Goal: Check status: Check status

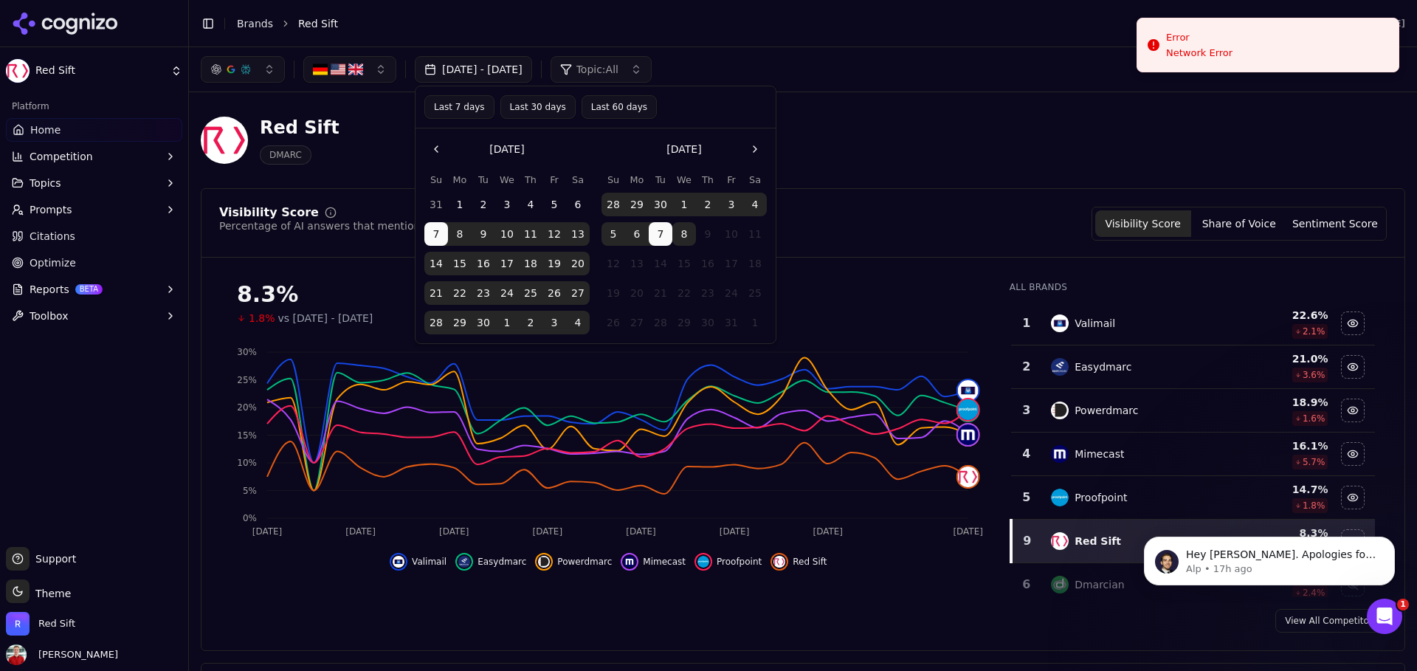
click at [531, 107] on button "Last 30 days" at bounding box center [537, 107] width 75 height 24
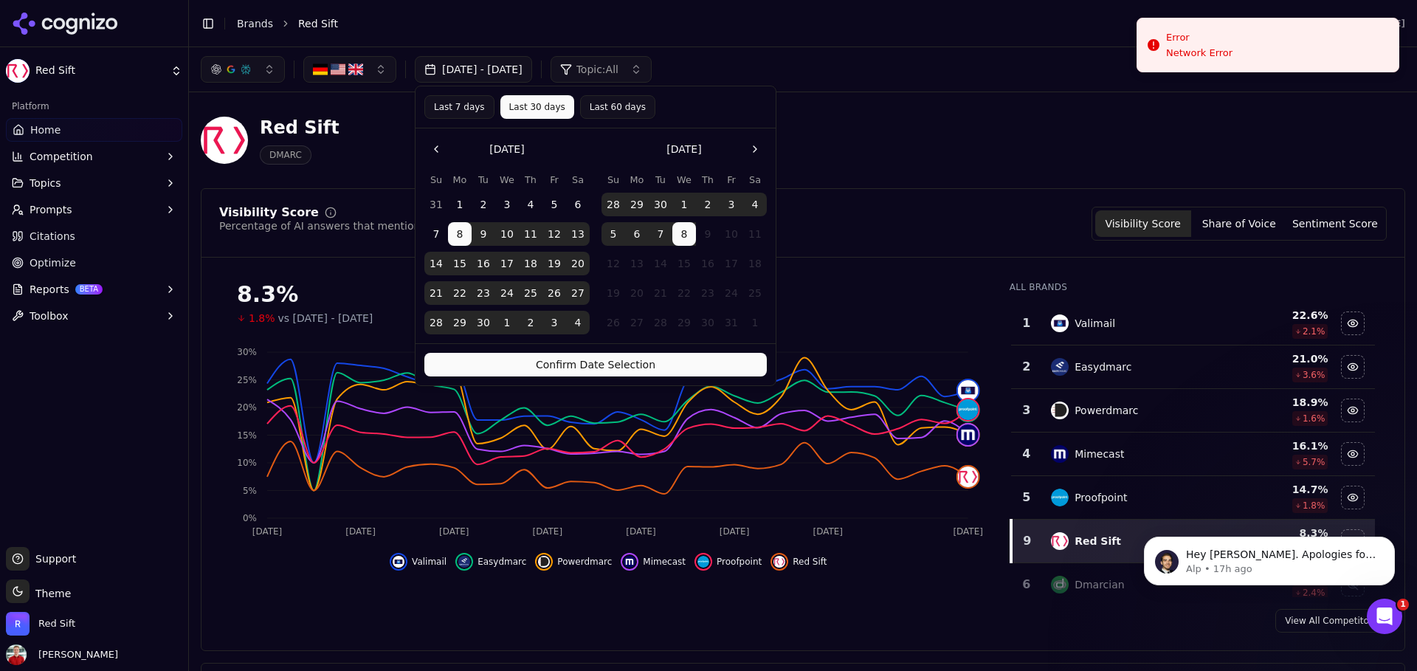
click at [544, 358] on button "Confirm Date Selection" at bounding box center [595, 365] width 343 height 24
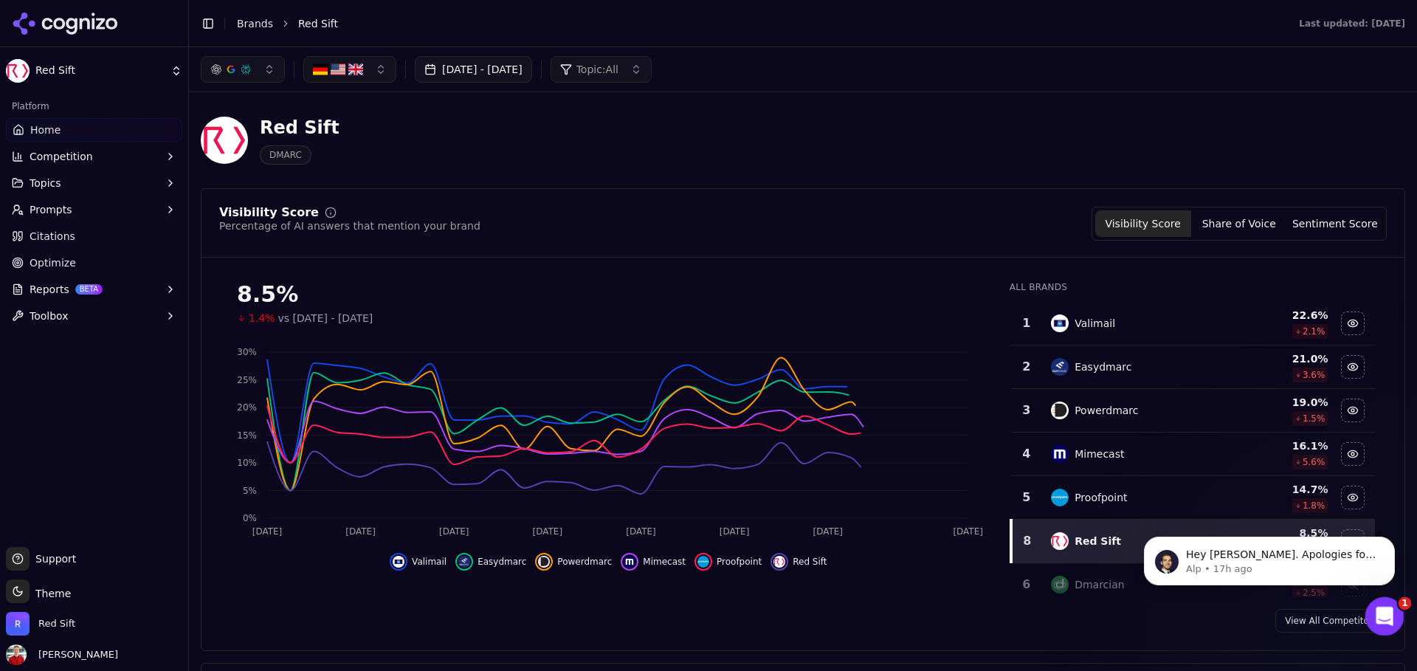
click at [1383, 619] on icon "Open Intercom Messenger" at bounding box center [1383, 614] width 24 height 24
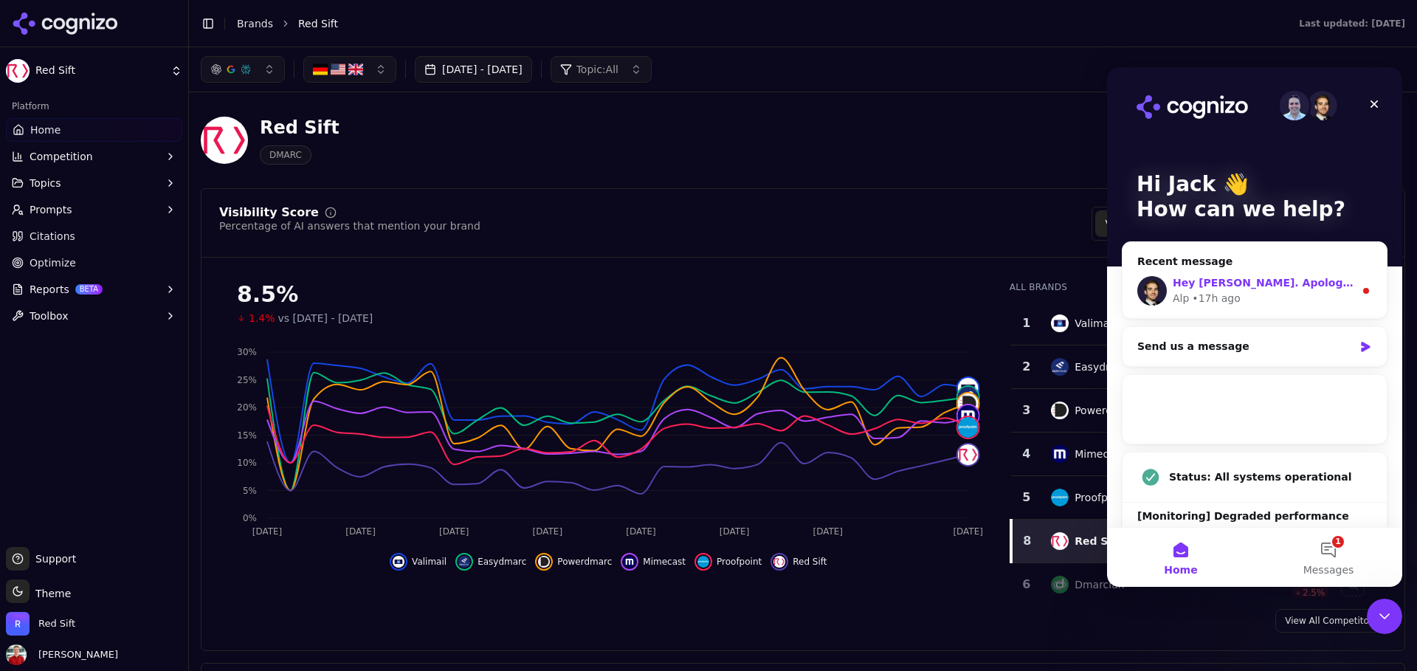
click at [1318, 297] on div "Alp • 17h ago" at bounding box center [1264, 299] width 182 height 16
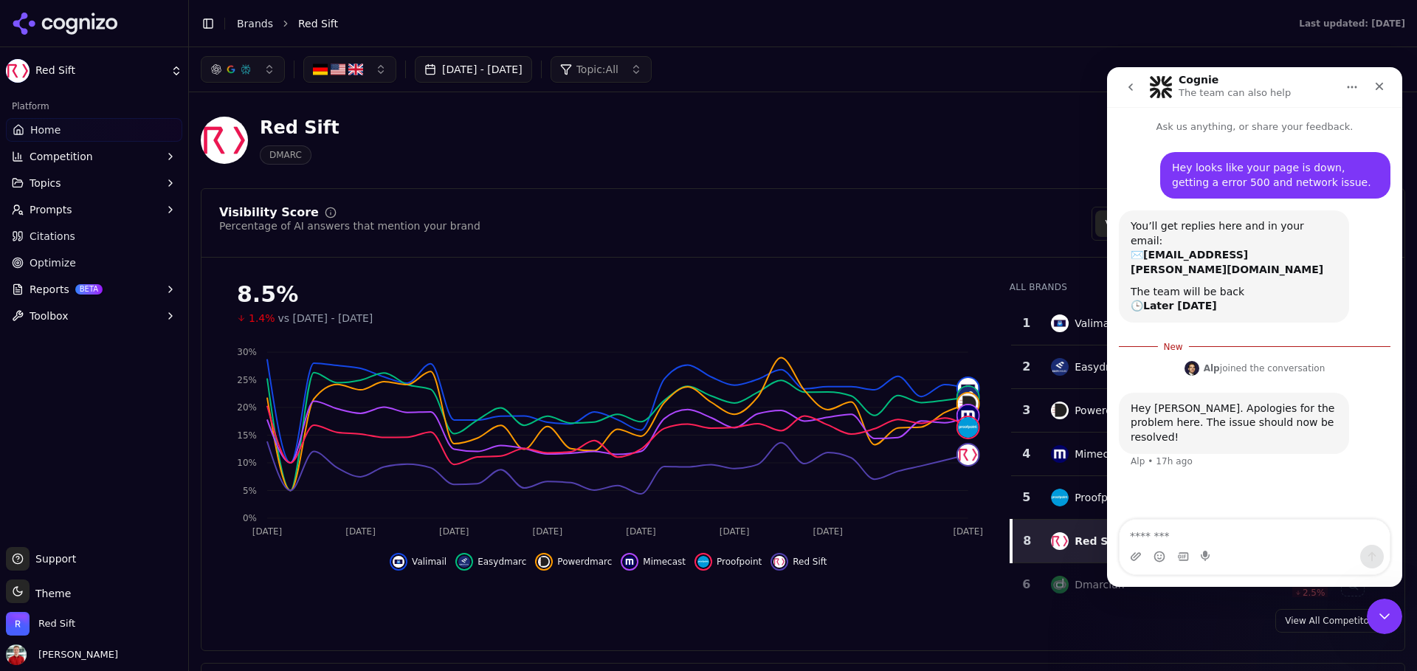
scroll to position [2, 0]
click at [951, 140] on div "Red Sift DMARC" at bounding box center [803, 140] width 1205 height 72
click at [1374, 86] on icon "Close" at bounding box center [1380, 86] width 12 height 12
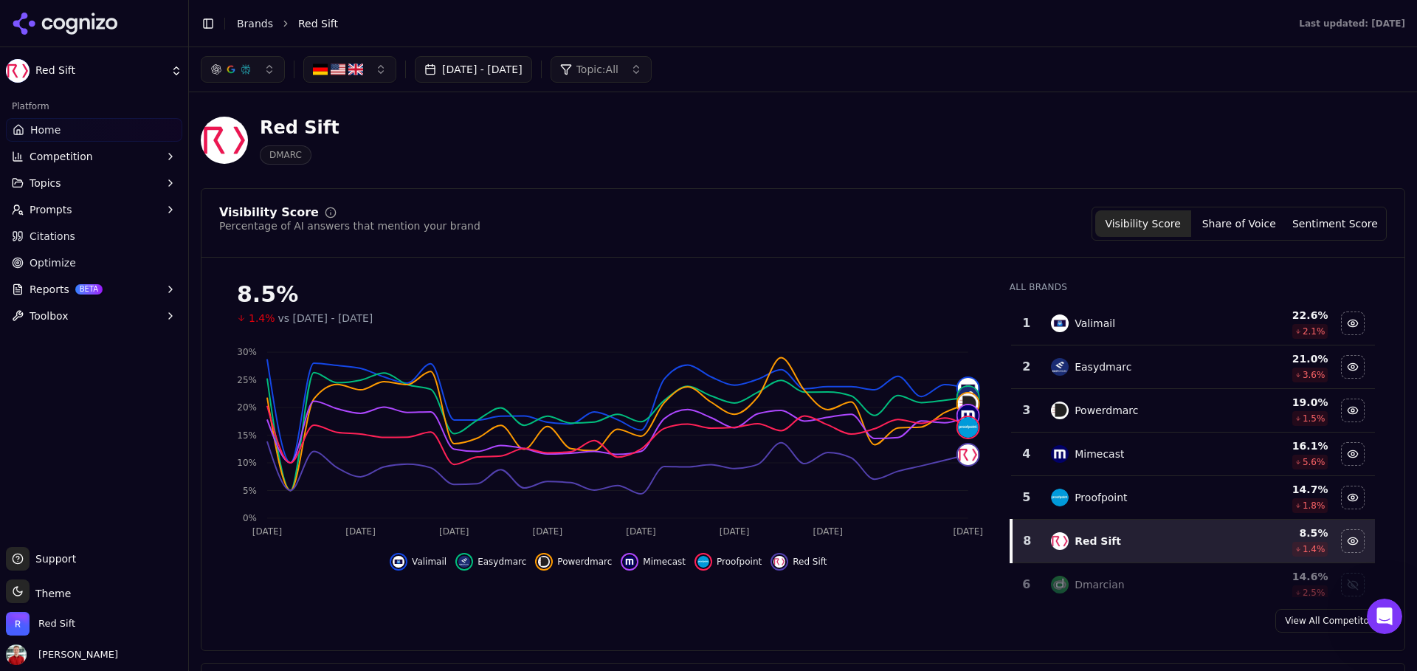
scroll to position [0, 0]
click at [509, 64] on button "[DATE] - [DATE]" at bounding box center [473, 69] width 117 height 27
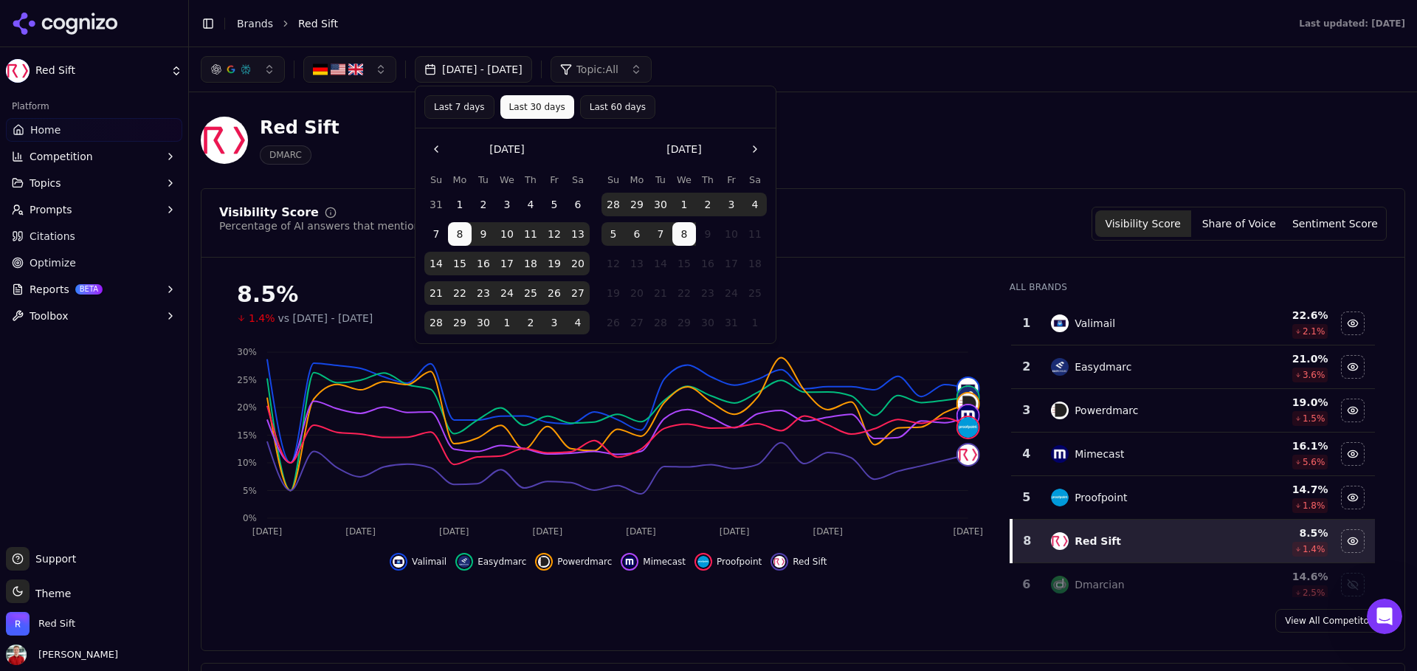
click at [474, 103] on button "Last 7 days" at bounding box center [459, 107] width 70 height 24
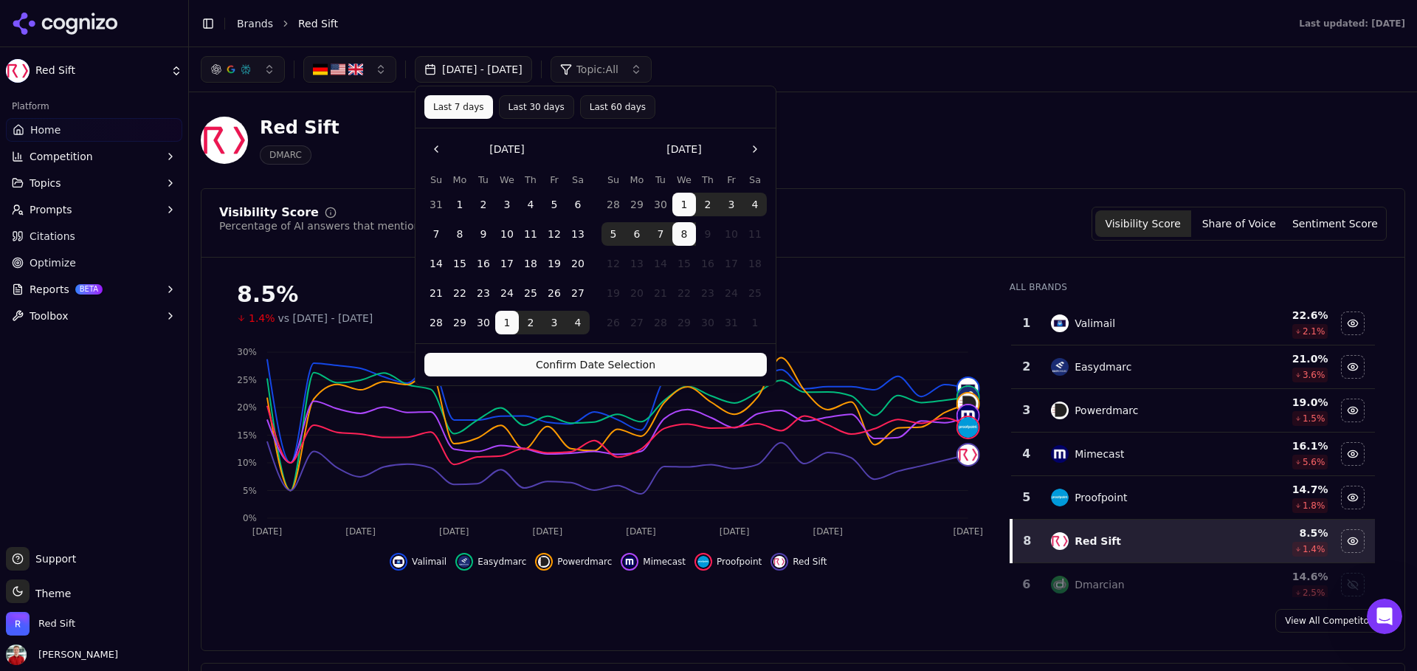
click at [575, 368] on button "Confirm Date Selection" at bounding box center [595, 365] width 343 height 24
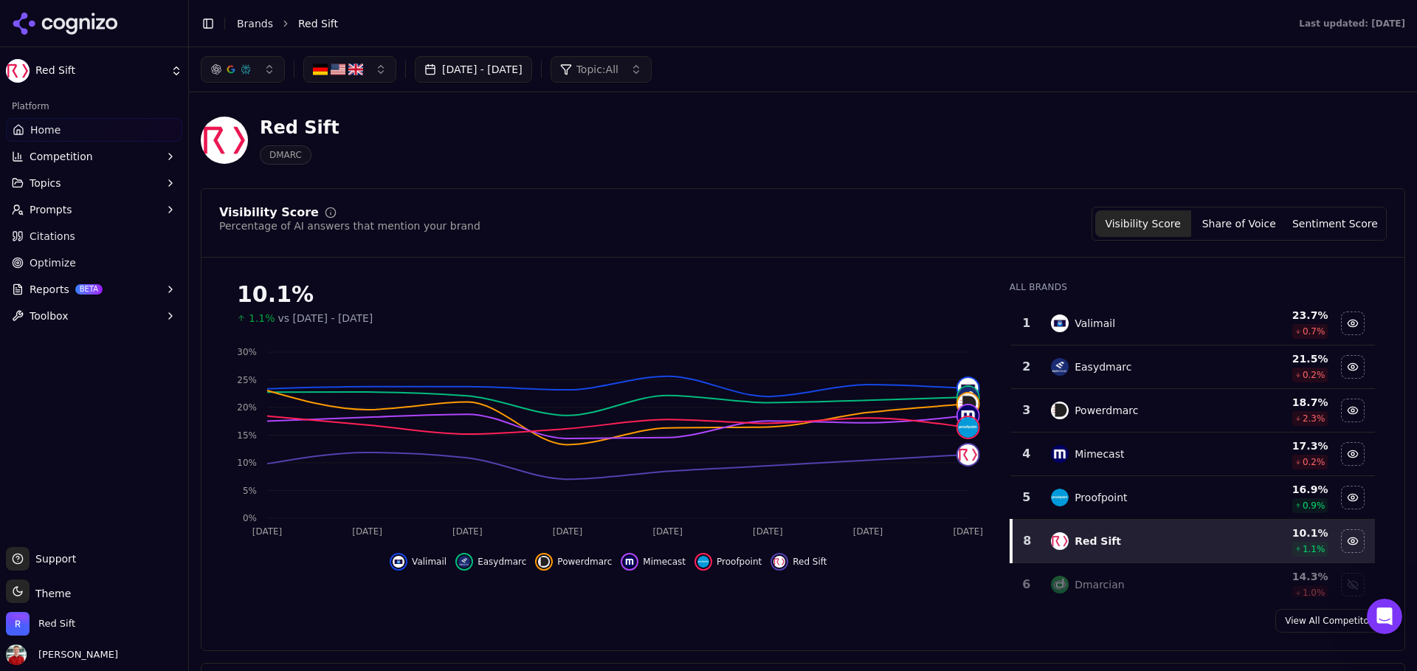
click at [465, 69] on button "[DATE] - [DATE]" at bounding box center [473, 69] width 117 height 27
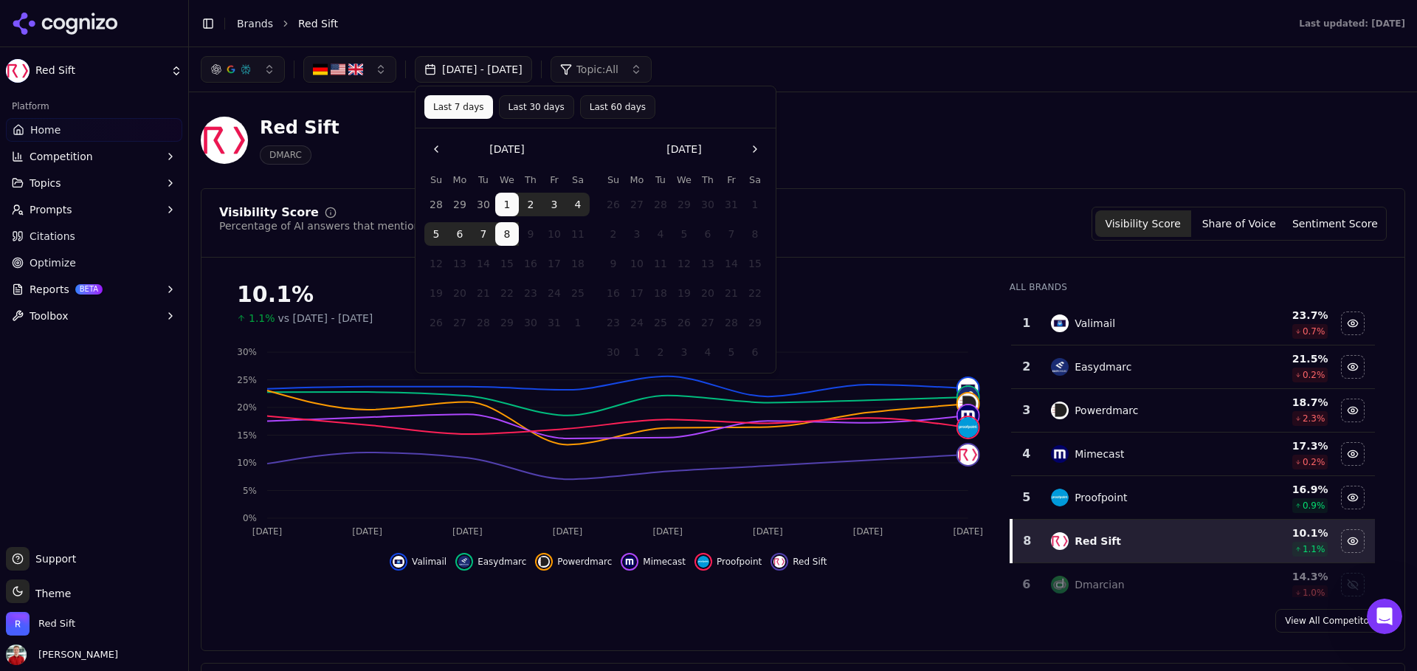
click at [529, 109] on button "Last 30 days" at bounding box center [536, 107] width 75 height 24
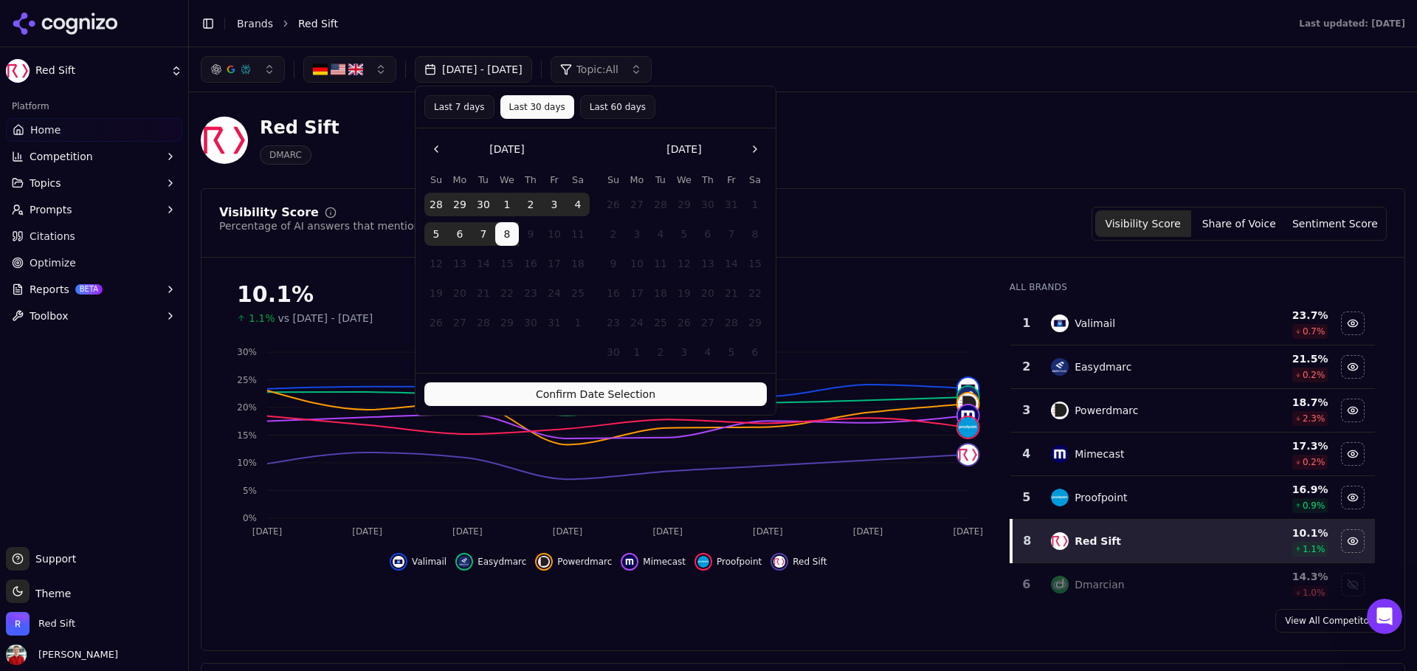
click at [599, 111] on button "Last 60 days" at bounding box center [617, 107] width 75 height 24
click at [587, 389] on button "Confirm Date Selection" at bounding box center [595, 394] width 343 height 24
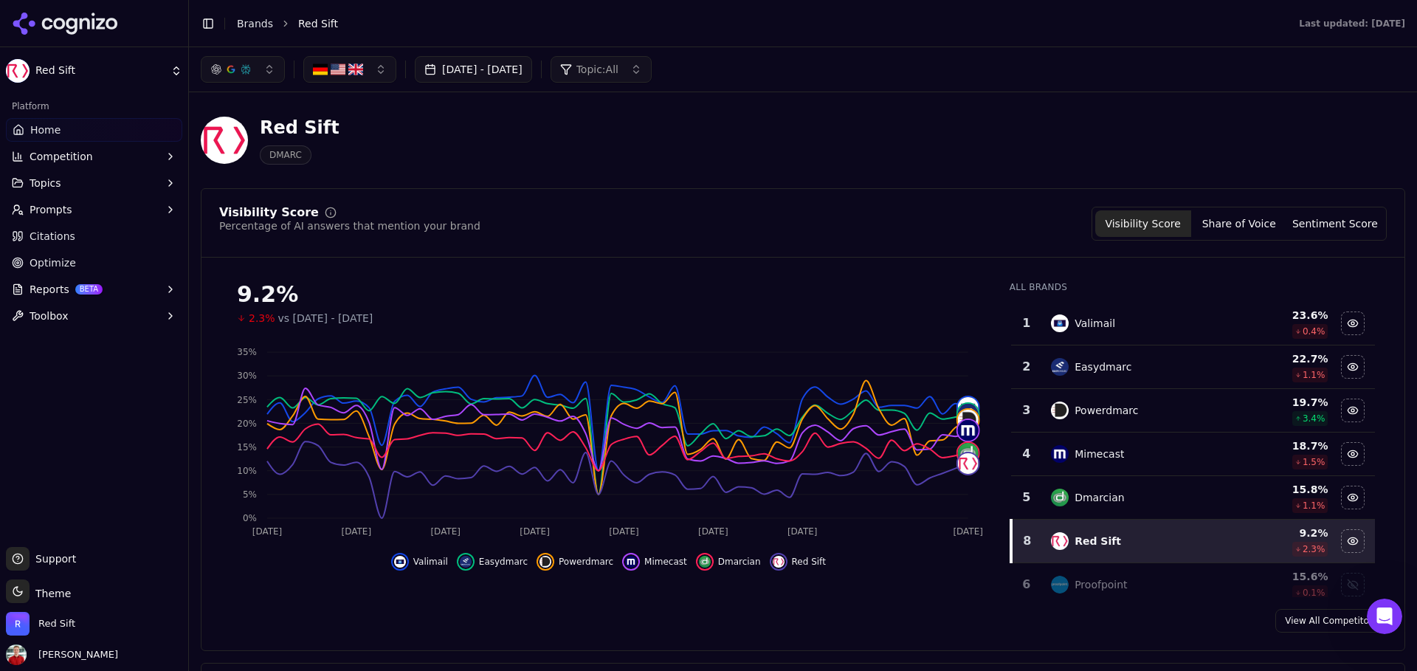
click at [532, 70] on button "[DATE] - [DATE]" at bounding box center [473, 69] width 117 height 27
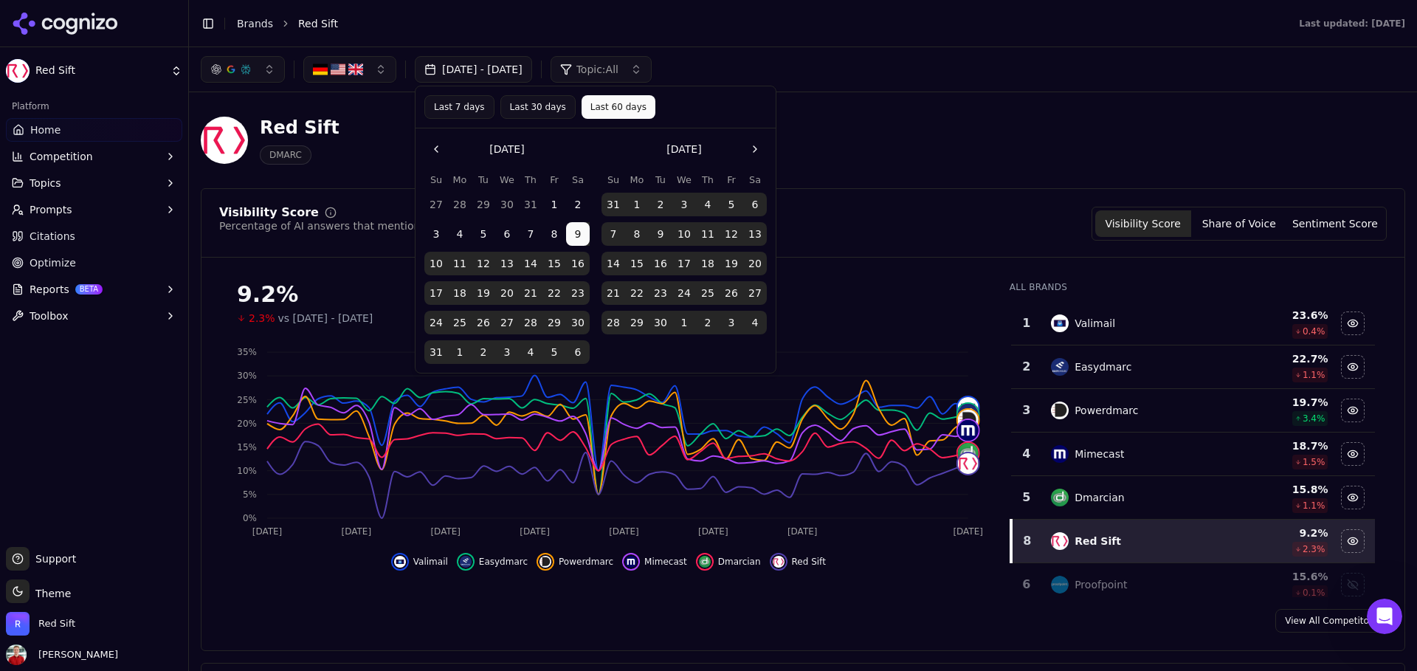
click at [530, 104] on button "Last 30 days" at bounding box center [537, 107] width 75 height 24
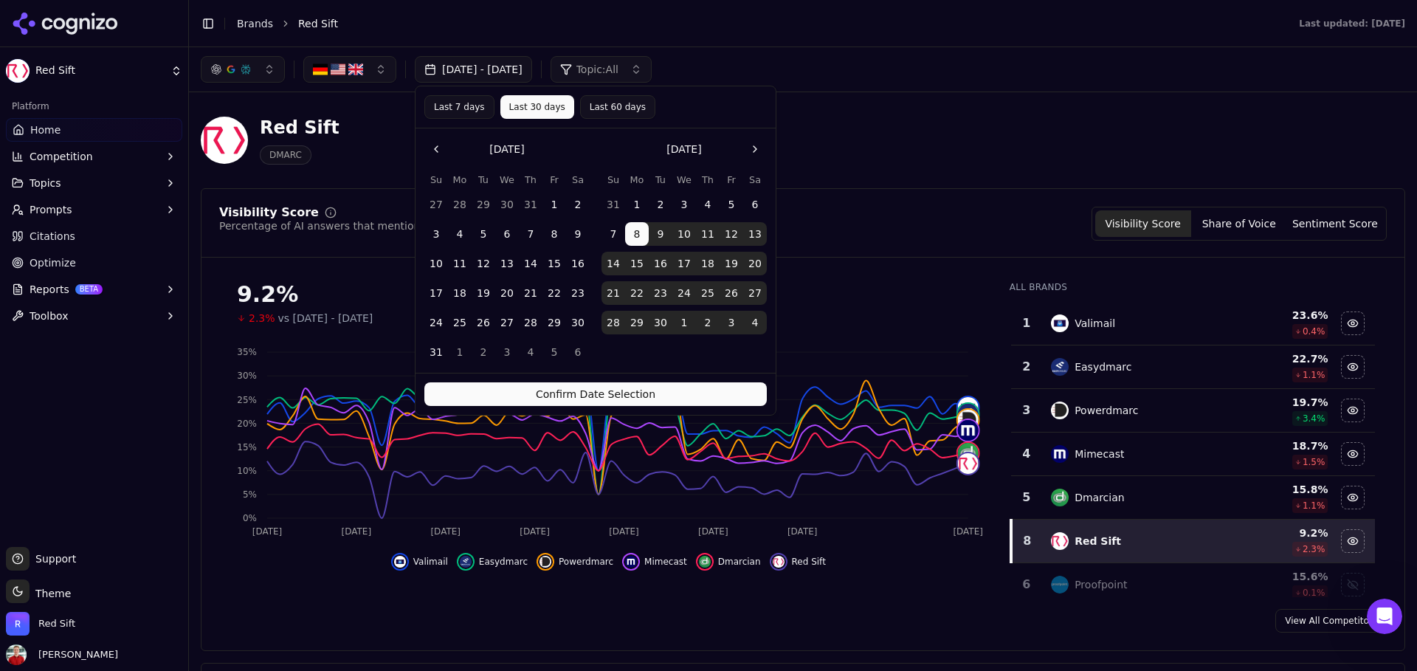
click at [549, 397] on button "Confirm Date Selection" at bounding box center [595, 394] width 343 height 24
